Goal: Information Seeking & Learning: Find contact information

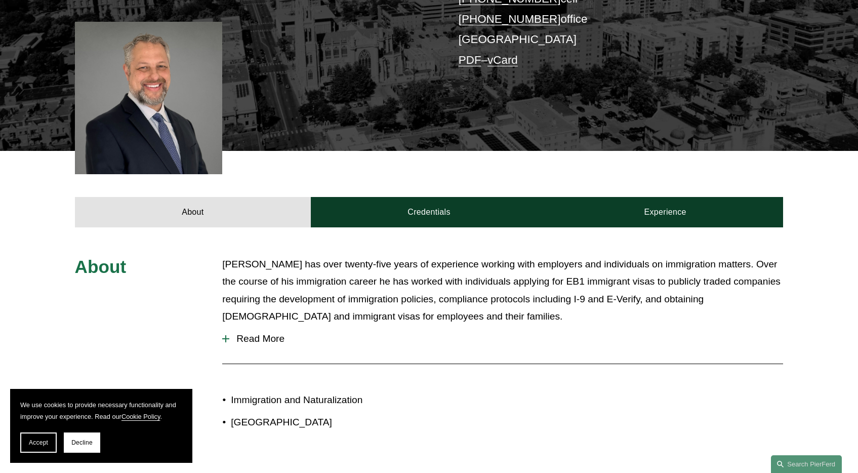
scroll to position [256, 0]
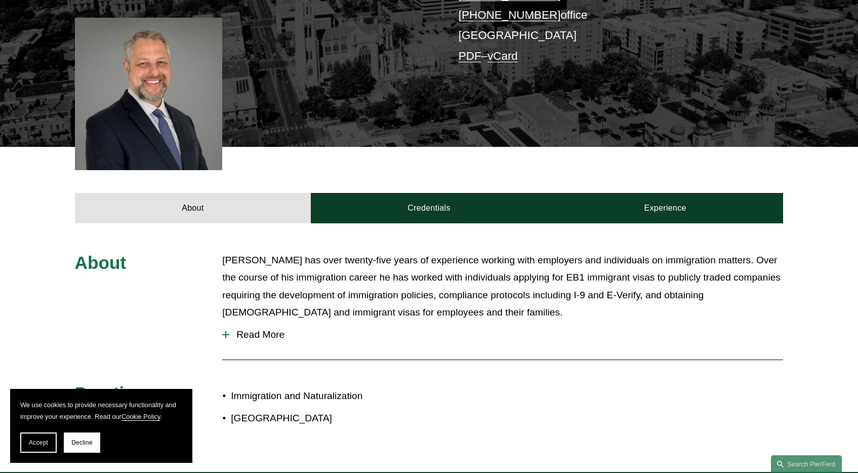
click at [533, 262] on p "Sanford has over twenty-five years of experience working with employers and ind…" at bounding box center [502, 287] width 561 height 70
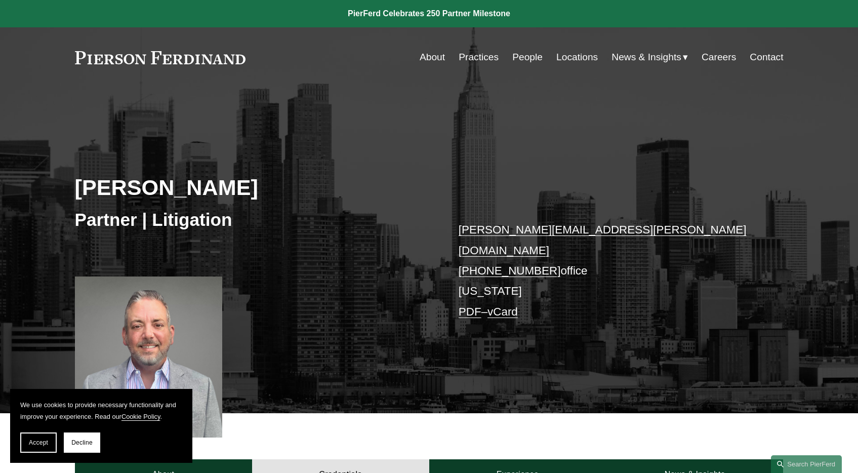
scroll to position [363, 0]
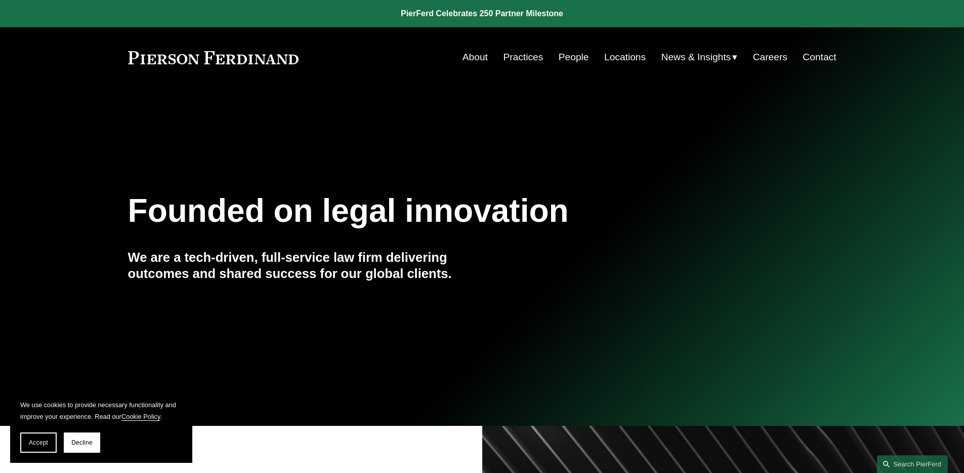
click at [576, 58] on link "People" at bounding box center [574, 57] width 30 height 19
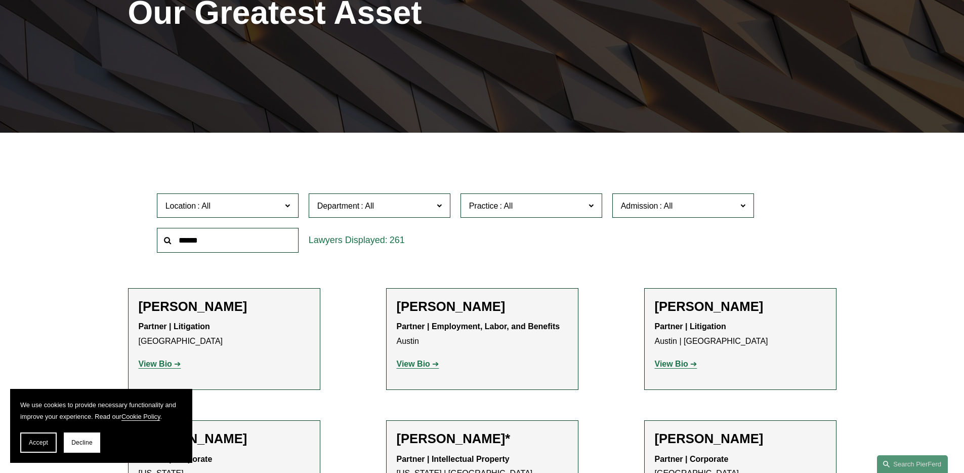
scroll to position [218, 0]
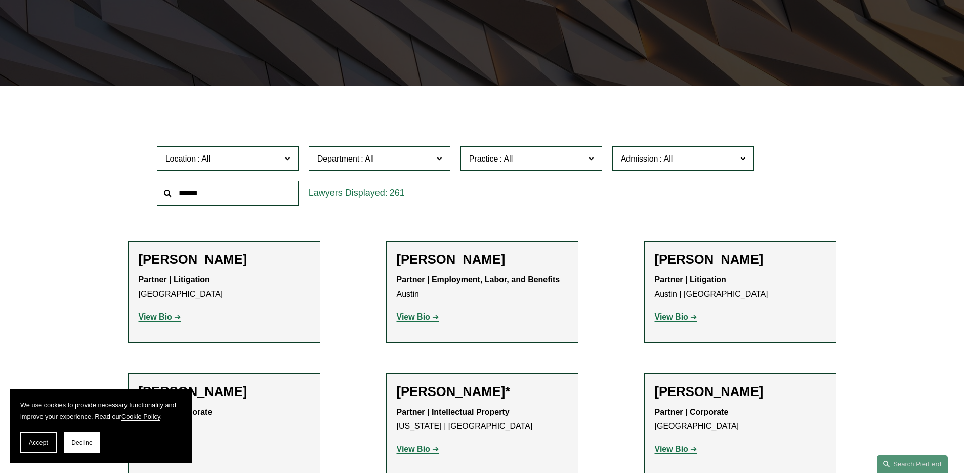
click at [567, 163] on span "Practice" at bounding box center [527, 159] width 116 height 14
click at [652, 156] on span "Admission" at bounding box center [639, 158] width 37 height 9
click at [0, 0] on link "[US_STATE]" at bounding box center [0, 0] width 0 height 0
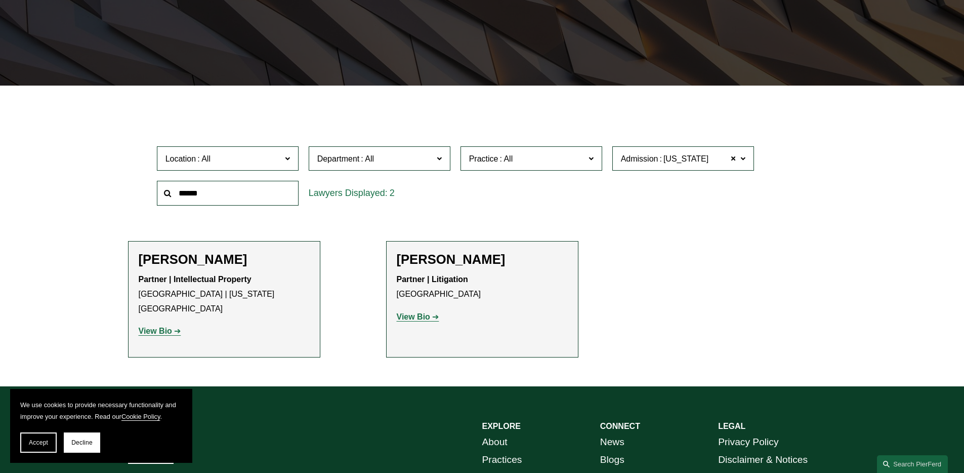
click at [418, 315] on strong "View Bio" at bounding box center [413, 316] width 33 height 9
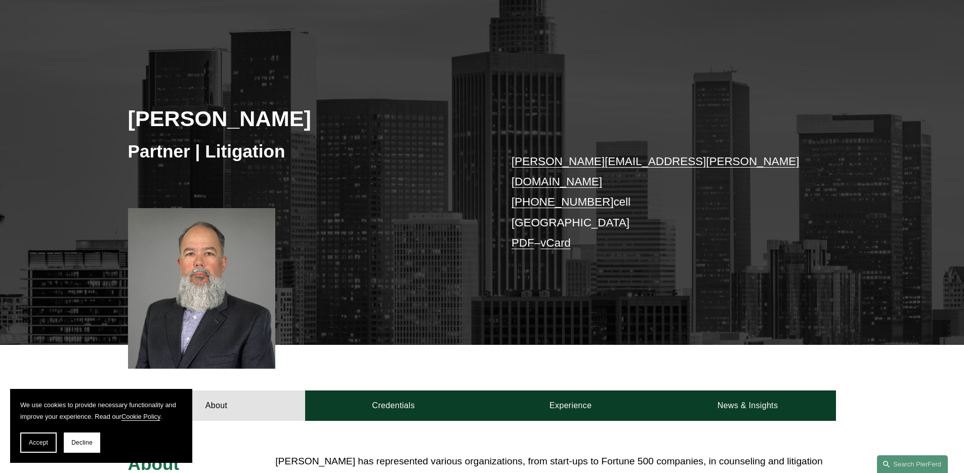
scroll to position [82, 0]
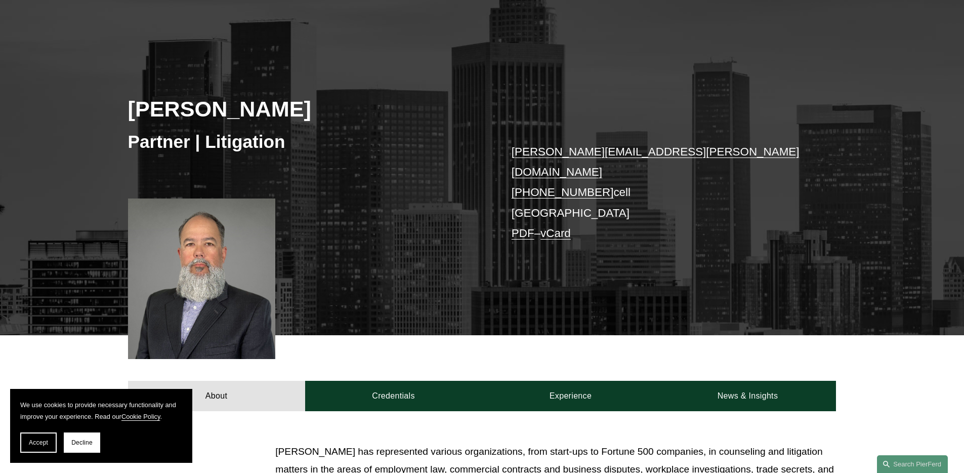
click at [222, 104] on h2 "[PERSON_NAME]" at bounding box center [305, 109] width 354 height 26
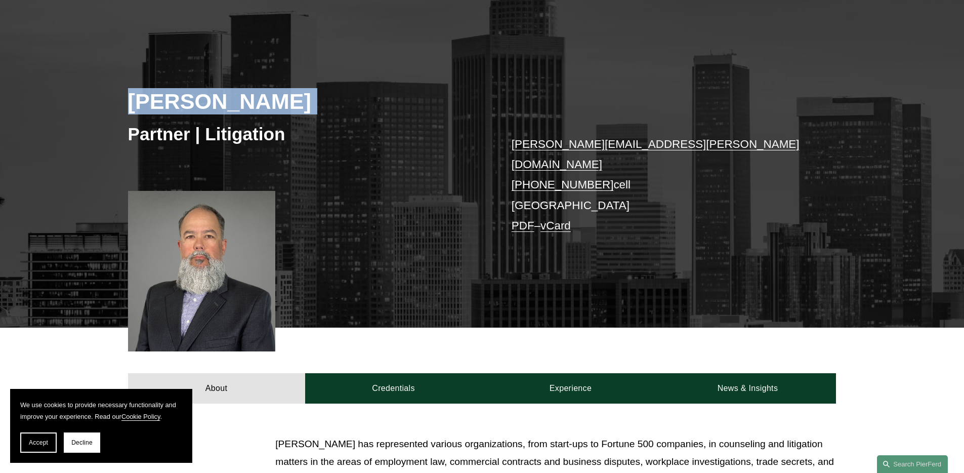
scroll to position [85, 0]
